Goal: Transaction & Acquisition: Purchase product/service

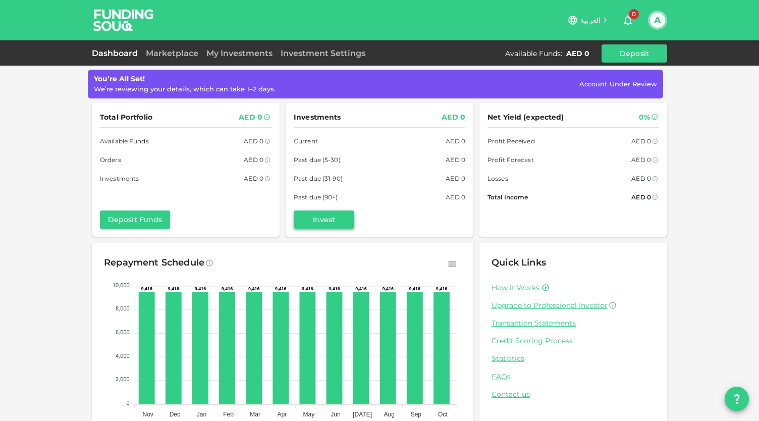
click at [323, 214] on button "Invest" at bounding box center [324, 219] width 61 height 18
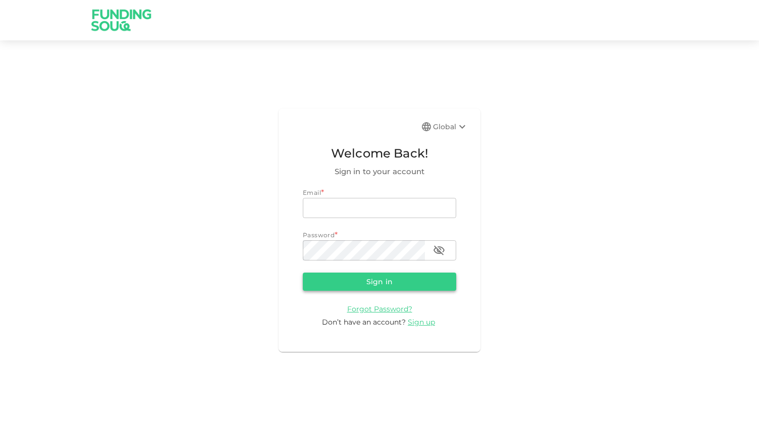
type input "Ahmedwally@hotmail.com"
click at [341, 281] on button "Sign in" at bounding box center [379, 282] width 153 height 18
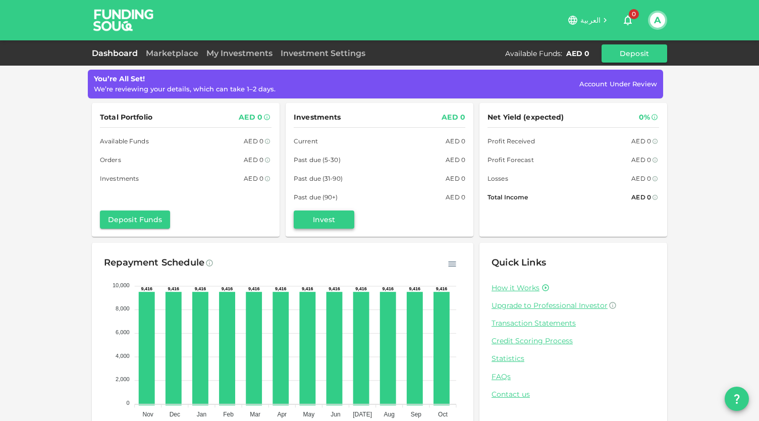
click at [328, 218] on button "Invest" at bounding box center [324, 219] width 61 height 18
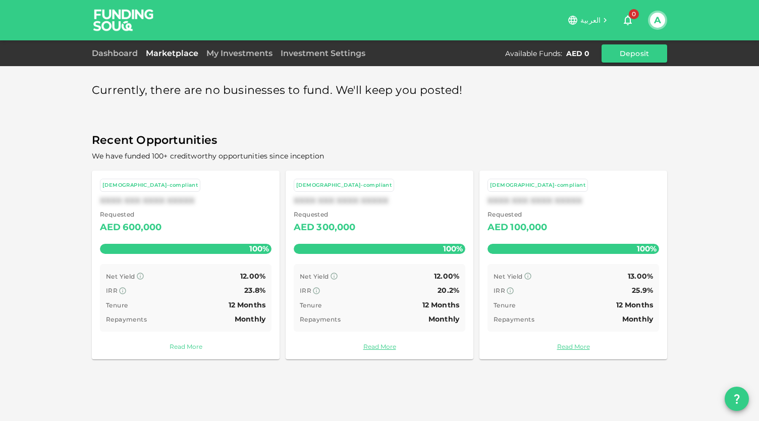
click at [176, 343] on link "Read More" at bounding box center [186, 347] width 172 height 10
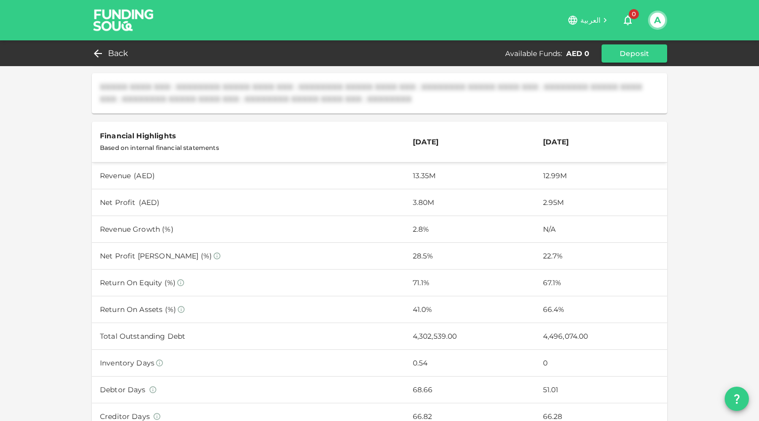
scroll to position [245, 0]
